Goal: Information Seeking & Learning: Learn about a topic

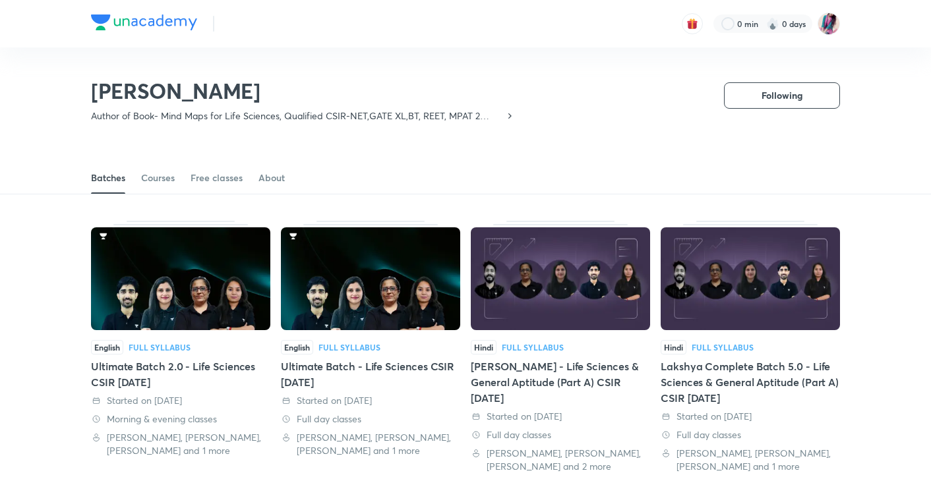
scroll to position [57, 0]
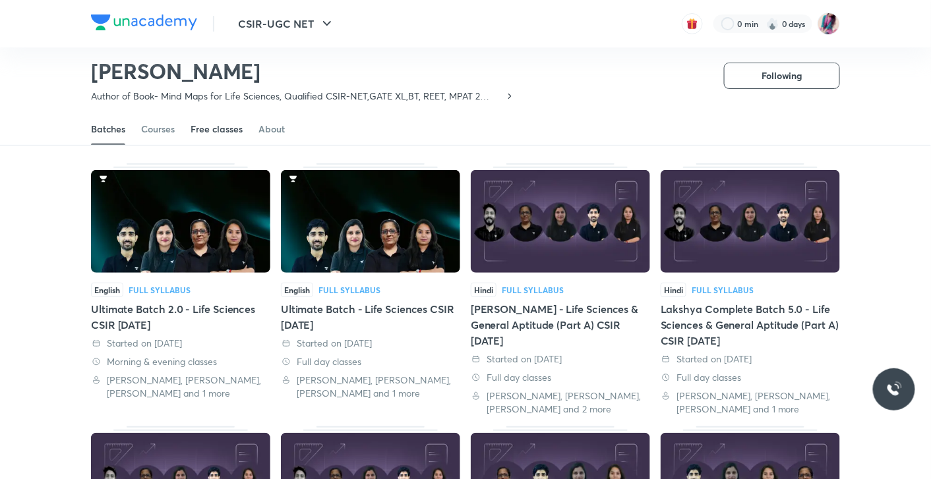
click at [216, 133] on div "Free classes" at bounding box center [217, 129] width 52 height 13
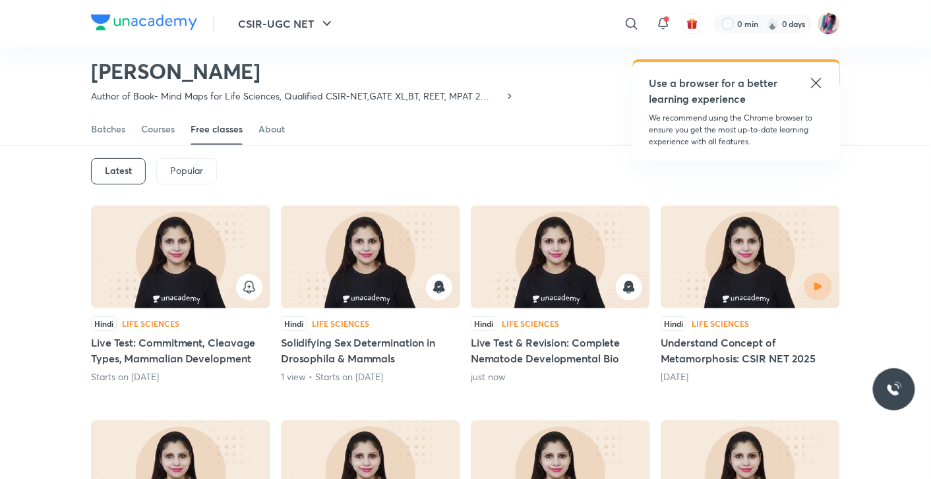
click at [587, 307] on img at bounding box center [560, 257] width 179 height 103
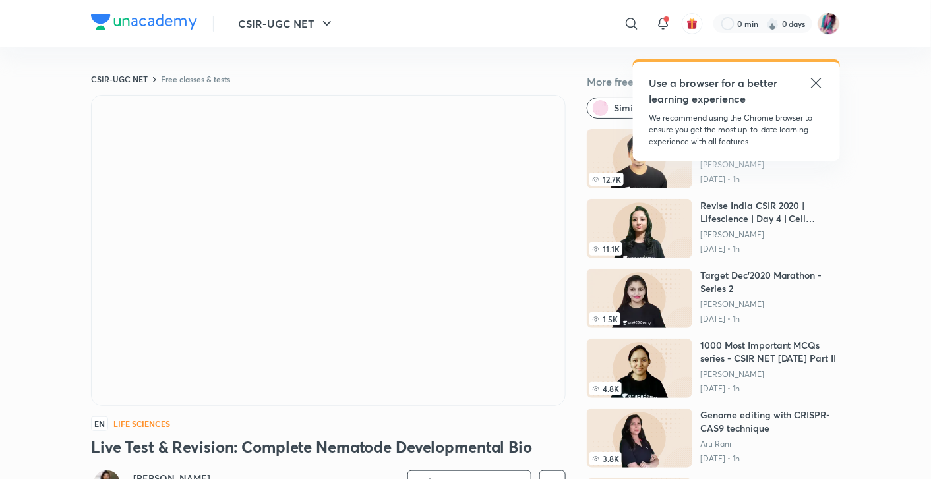
click at [816, 85] on icon at bounding box center [816, 83] width 16 height 16
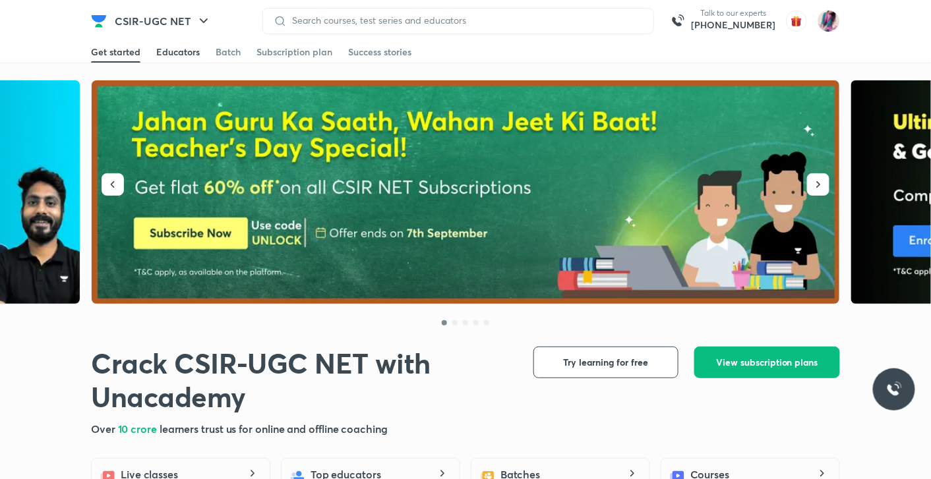
click at [177, 53] on div "Educators" at bounding box center [178, 51] width 44 height 13
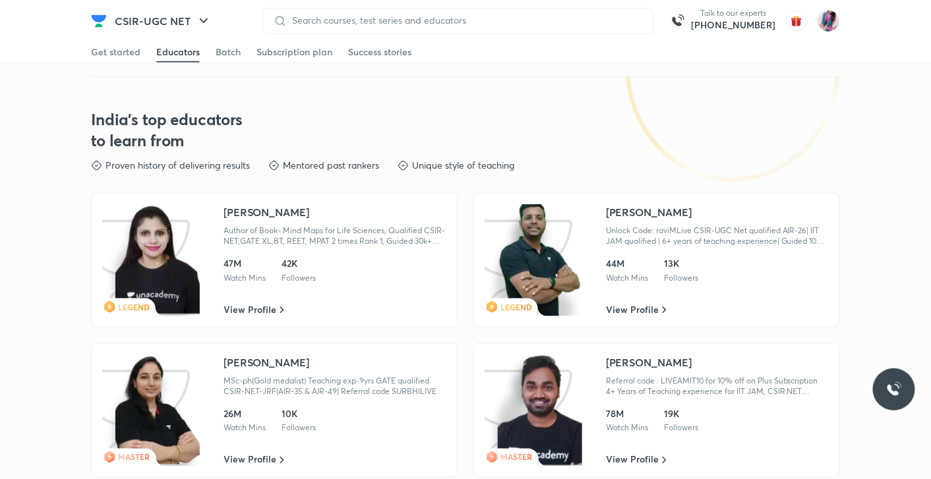
scroll to position [1951, 0]
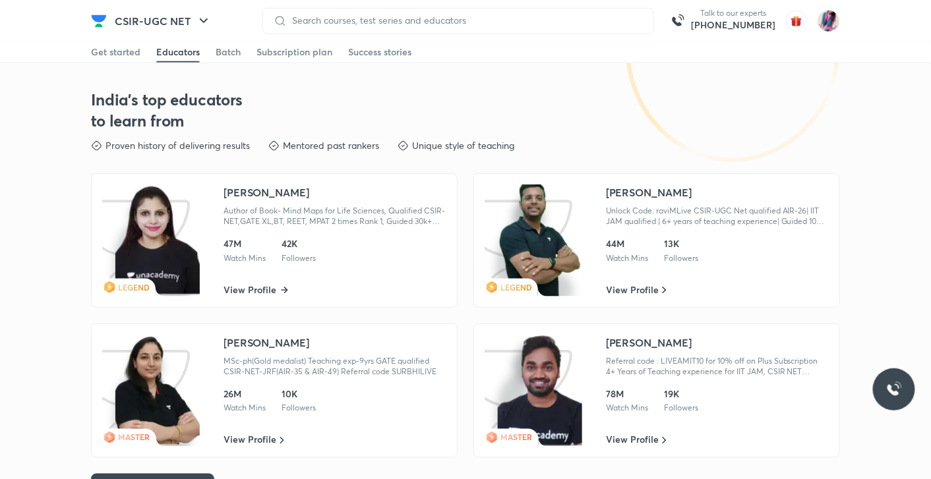
click at [278, 291] on link "View Profile" at bounding box center [255, 289] width 65 height 13
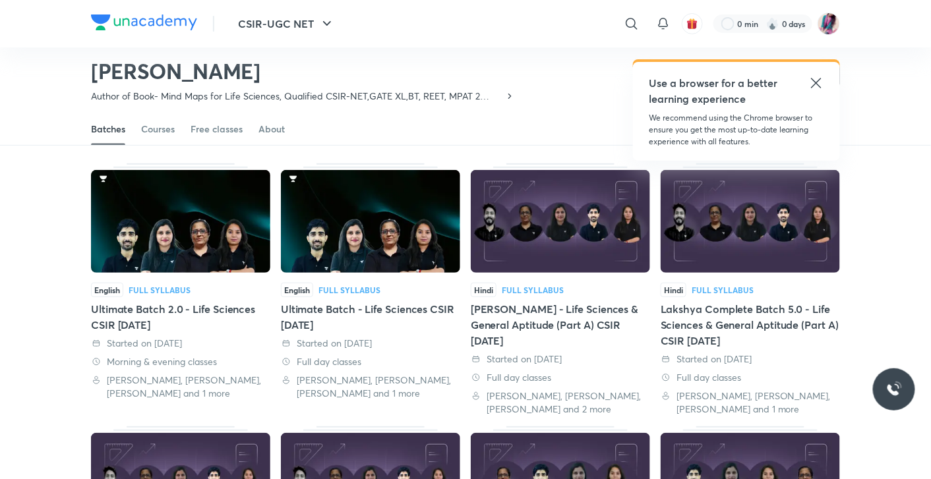
click at [208, 133] on div "Free classes" at bounding box center [217, 129] width 52 height 13
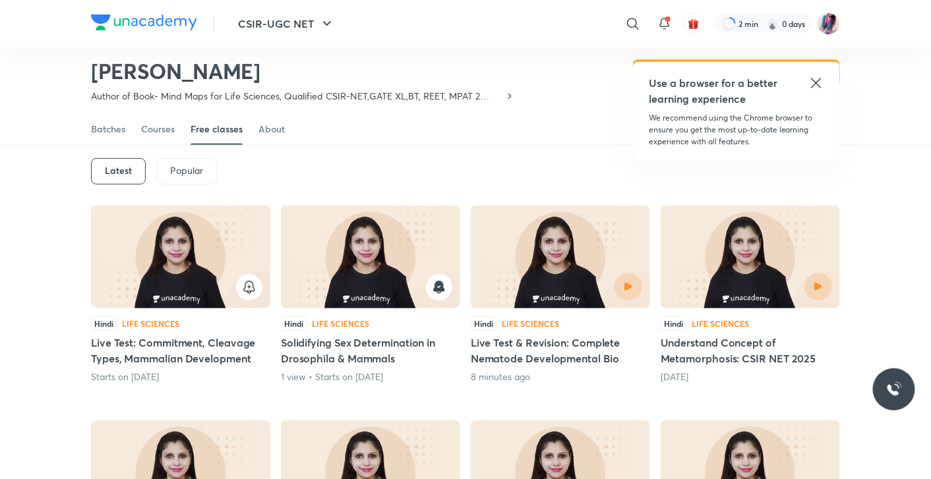
click at [559, 349] on h5 "Live Test & Revision: Complete Nematode Developmental Bio" at bounding box center [560, 351] width 179 height 32
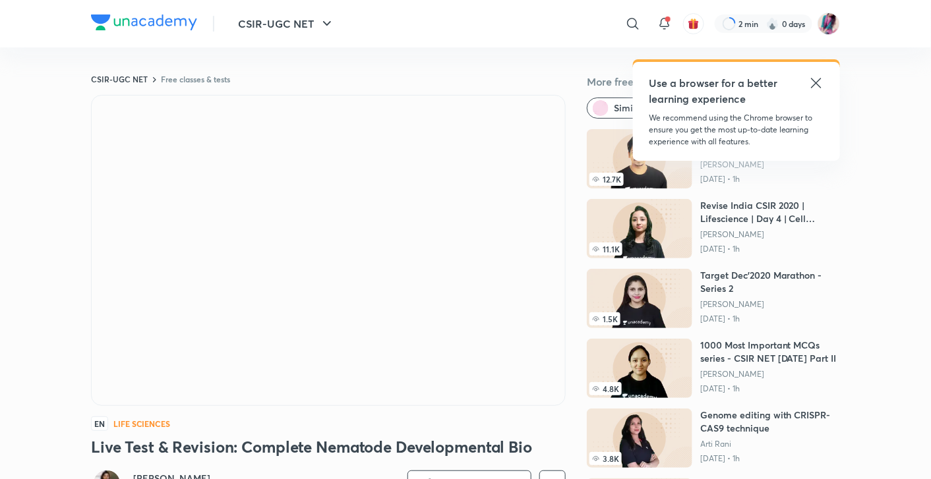
click at [821, 78] on icon at bounding box center [816, 83] width 16 height 16
